Goal: Information Seeking & Learning: Learn about a topic

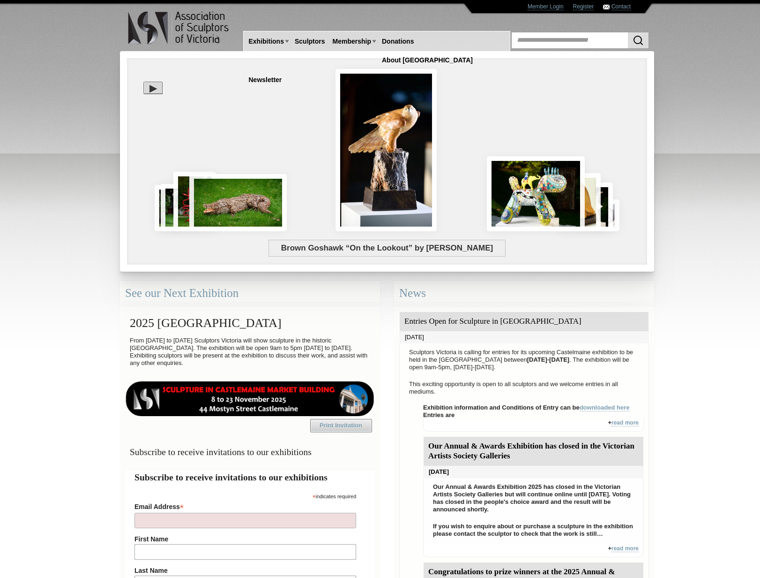
click at [614, 212] on div "Brown Goshawk “On the Lookout” by Jake Mikoda" at bounding box center [387, 221] width 506 height 35
click at [616, 212] on div "Brown Goshawk “On the Lookout” by Jake Mikoda" at bounding box center [387, 221] width 506 height 35
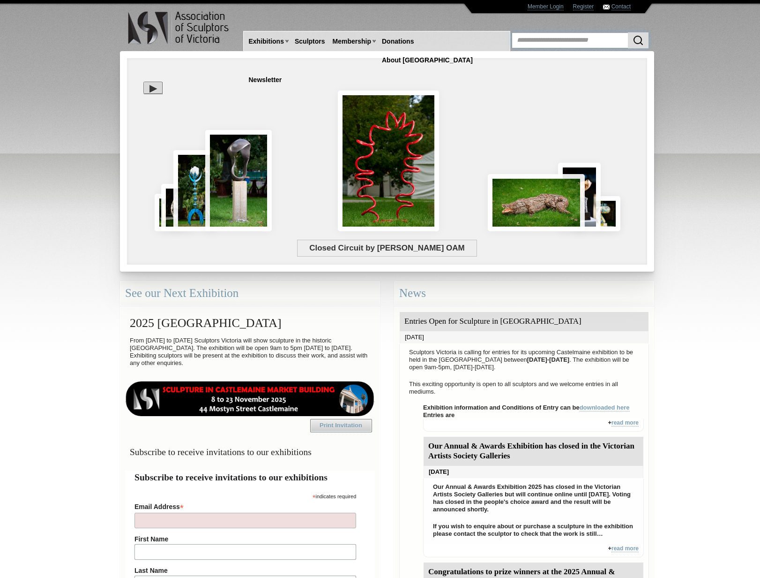
click at [538, 38] on input "text" at bounding box center [580, 40] width 137 height 16
type input "******"
click at [637, 38] on img "submit" at bounding box center [638, 40] width 11 height 11
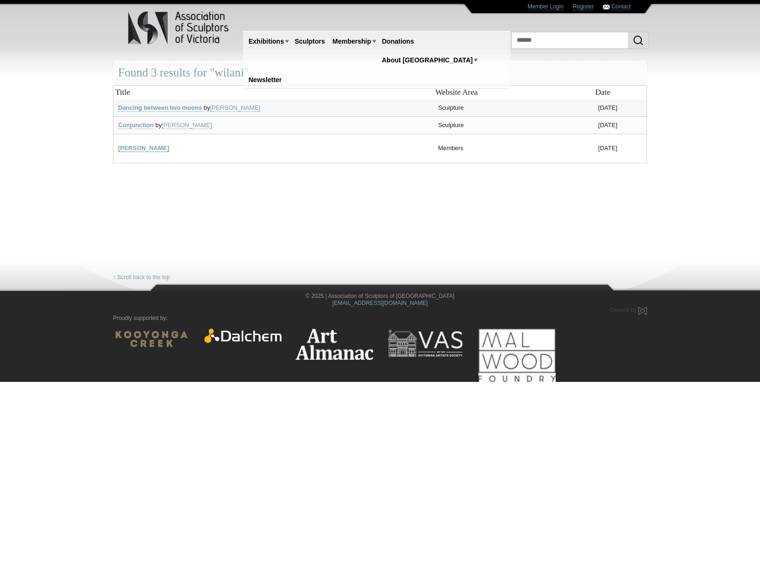
click at [138, 147] on link "Wilani van Wyk-Smit" at bounding box center [143, 148] width 51 height 8
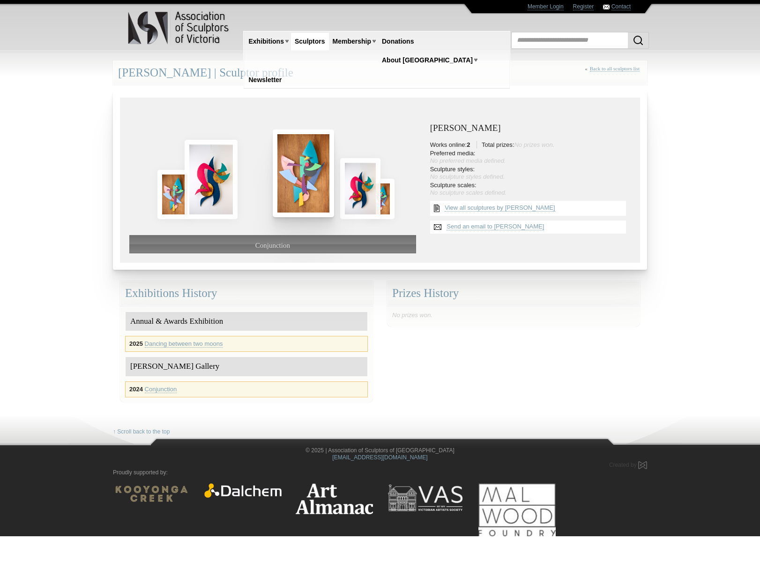
click at [348, 182] on img at bounding box center [360, 188] width 40 height 60
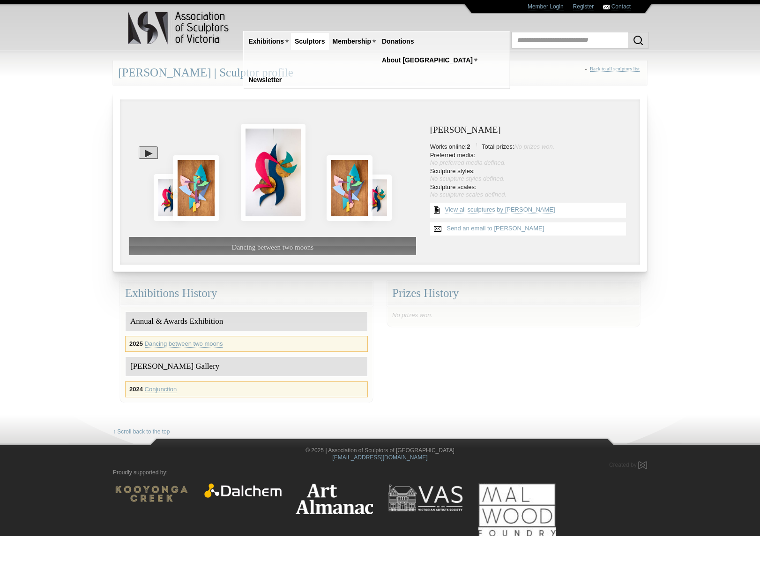
click at [163, 389] on link "Conjunction" at bounding box center [161, 389] width 32 height 8
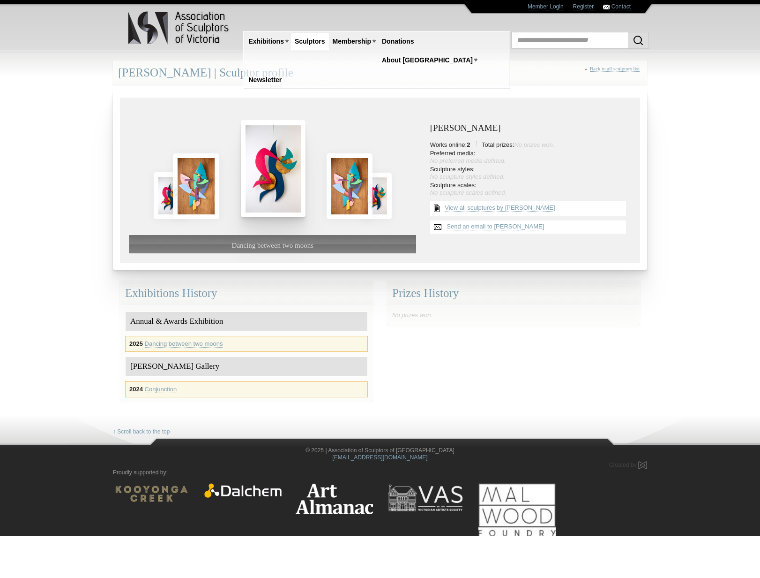
click at [276, 176] on img at bounding box center [273, 168] width 65 height 97
